Goal: Task Accomplishment & Management: Manage account settings

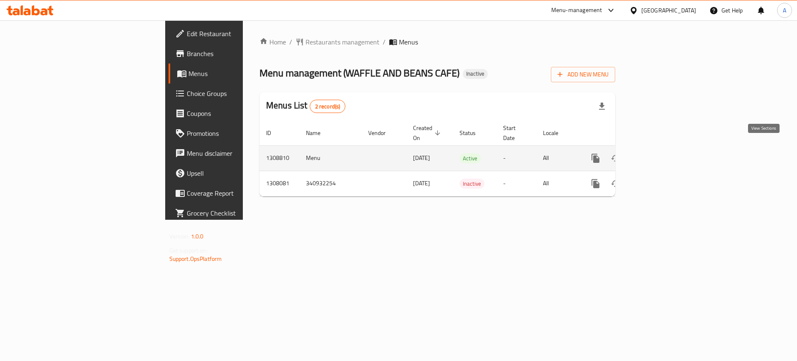
click at [661, 153] on icon "enhanced table" at bounding box center [656, 158] width 10 height 10
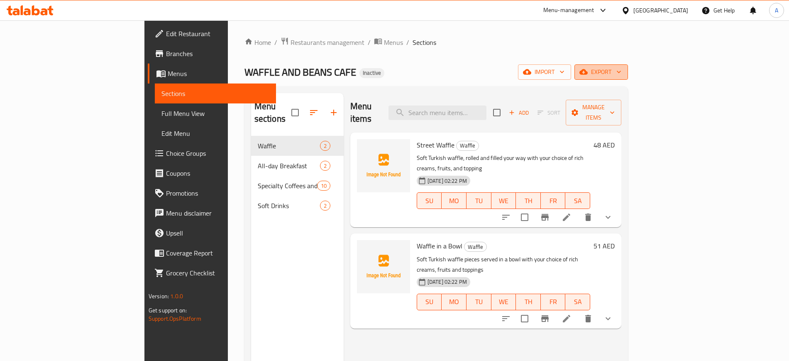
click at [623, 74] on icon "button" at bounding box center [619, 72] width 8 height 8
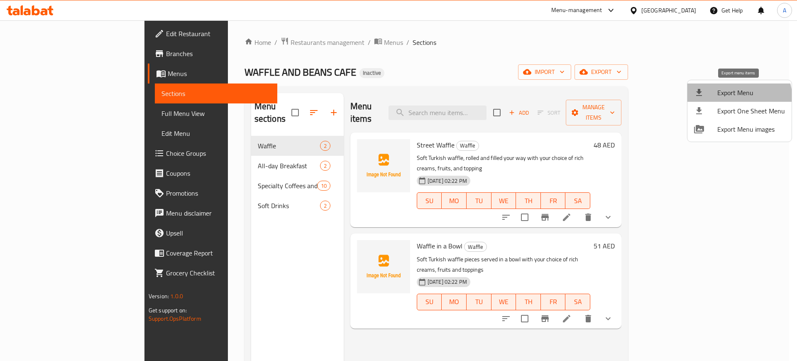
click at [733, 99] on li "Export Menu" at bounding box center [740, 92] width 104 height 18
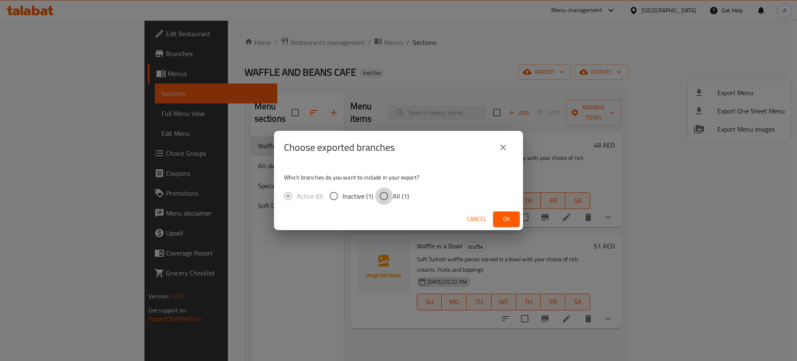
click at [384, 194] on input "All (1)" at bounding box center [383, 195] width 17 height 17
radio input "true"
click at [505, 215] on span "Ok" at bounding box center [506, 219] width 13 height 10
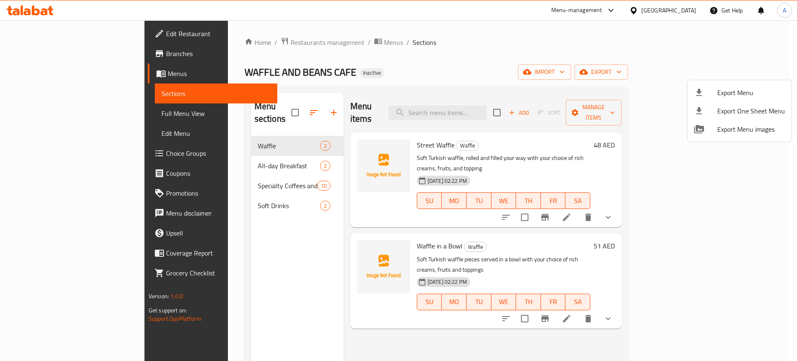
click at [222, 42] on div at bounding box center [398, 180] width 797 height 361
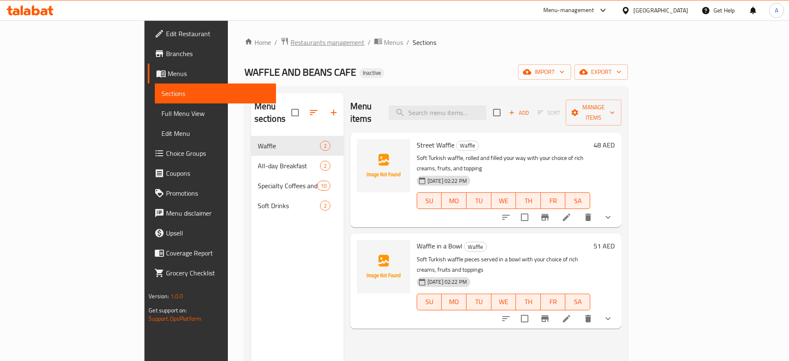
click at [291, 42] on span "Restaurants management" at bounding box center [328, 42] width 74 height 10
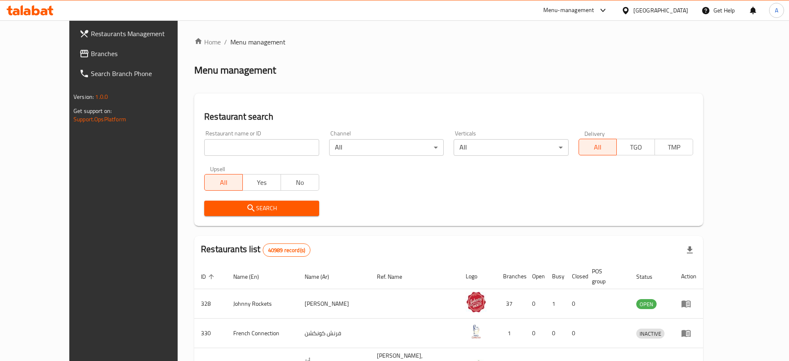
click at [216, 152] on input "search" at bounding box center [261, 147] width 115 height 17
paste input "falooda fantasy"
type input "falooda fantasy"
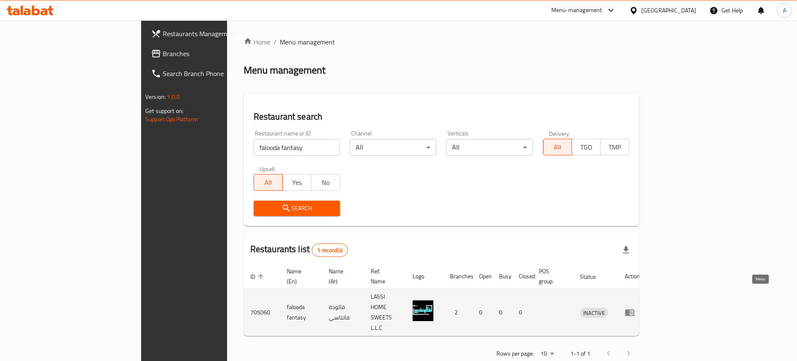
click at [635, 309] on icon "enhanced table" at bounding box center [629, 312] width 9 height 7
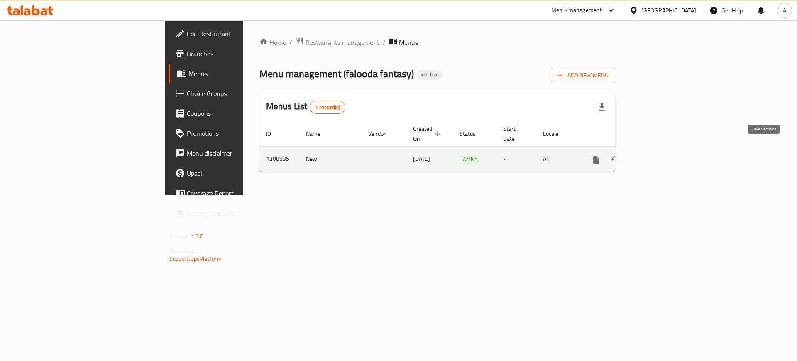
click at [661, 154] on icon "enhanced table" at bounding box center [656, 159] width 10 height 10
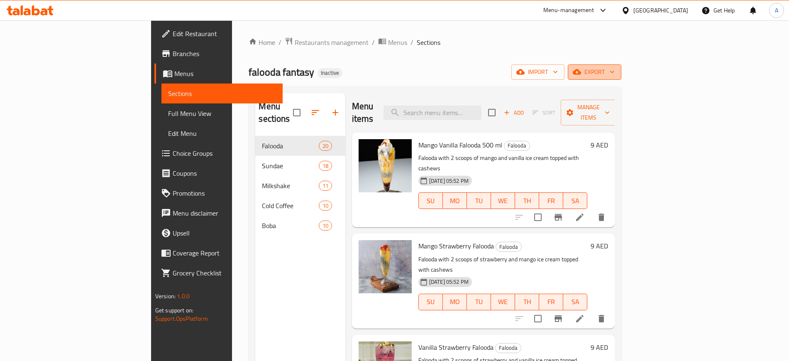
click at [617, 72] on icon "button" at bounding box center [612, 72] width 8 height 8
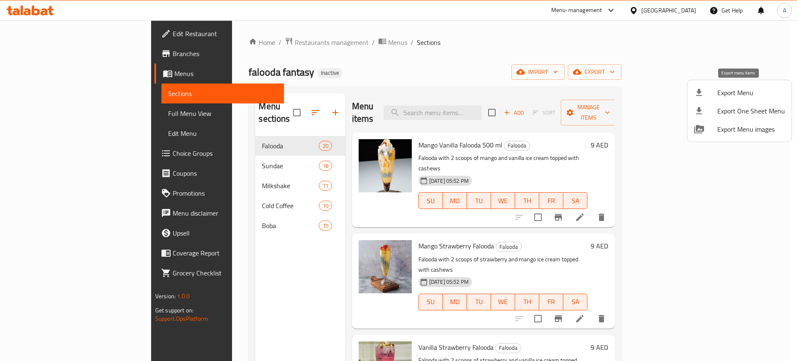
click at [732, 88] on span "Export Menu" at bounding box center [752, 93] width 68 height 10
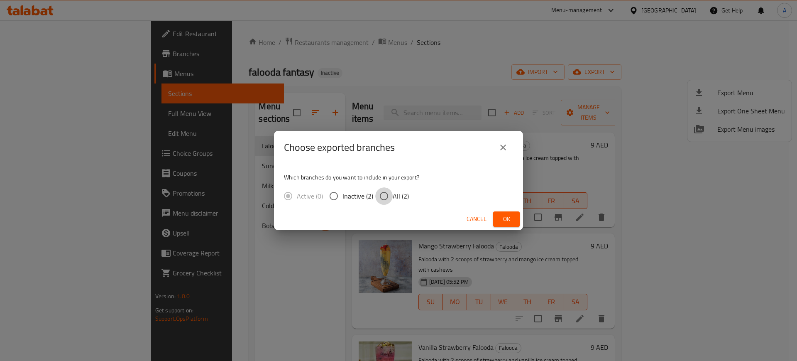
click at [388, 196] on input "All (2)" at bounding box center [383, 195] width 17 height 17
radio input "true"
click at [501, 221] on span "Ok" at bounding box center [506, 219] width 13 height 10
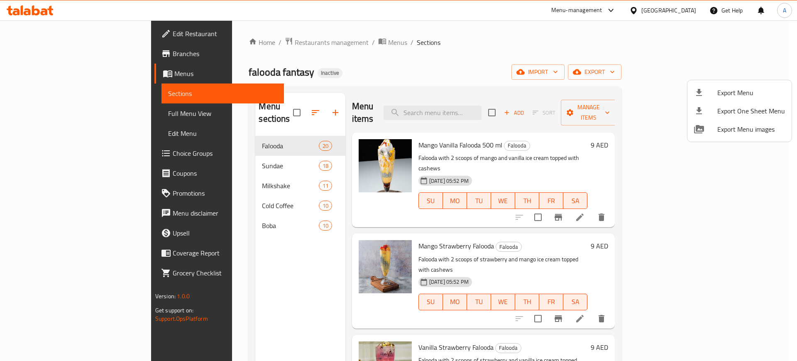
click at [44, 32] on div at bounding box center [398, 180] width 797 height 361
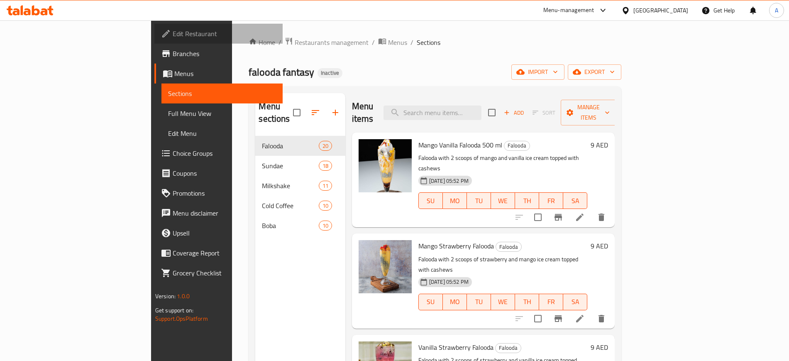
click at [173, 32] on span "Edit Restaurant" at bounding box center [224, 34] width 103 height 10
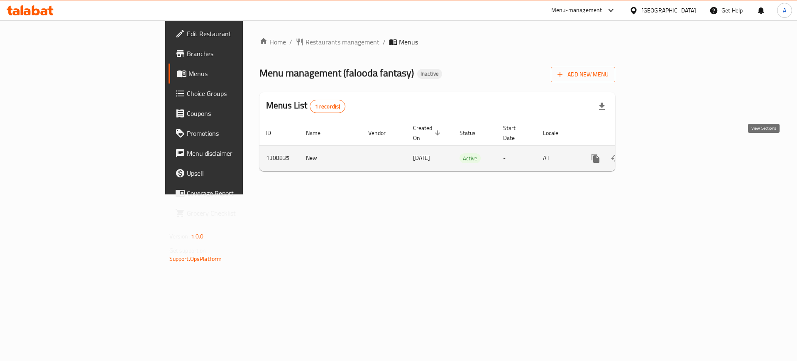
click at [661, 153] on icon "enhanced table" at bounding box center [656, 158] width 10 height 10
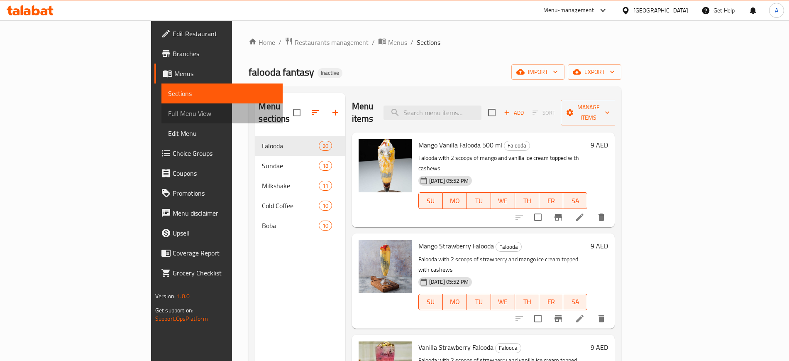
click at [168, 110] on span "Full Menu View" at bounding box center [222, 113] width 108 height 10
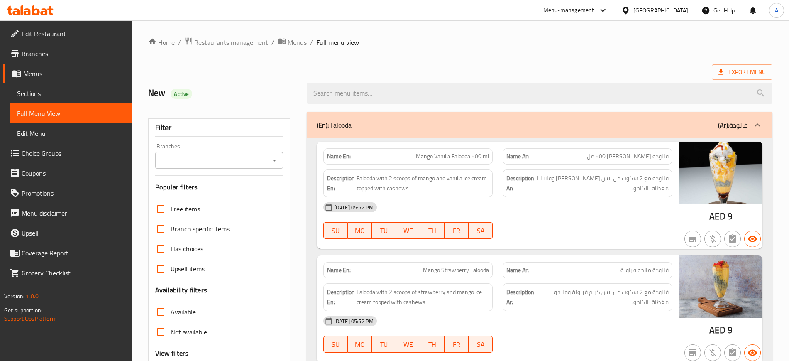
scroll to position [197, 0]
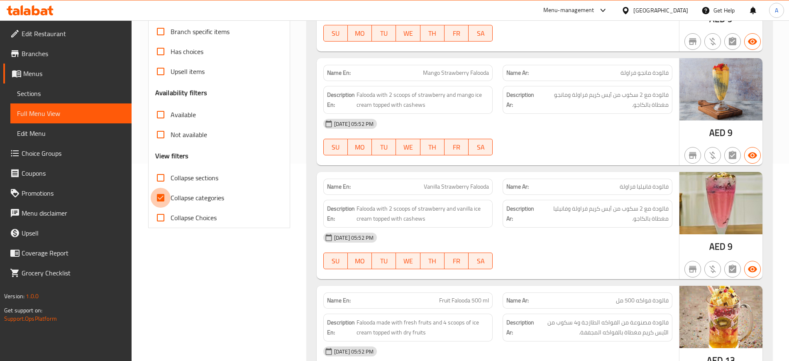
click at [157, 199] on input "Collapse categories" at bounding box center [161, 198] width 20 height 20
checkbox input "false"
